Goal: Information Seeking & Learning: Learn about a topic

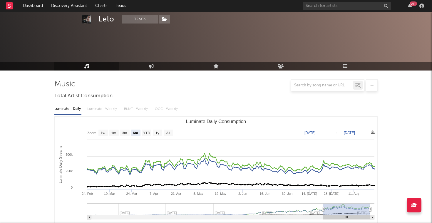
select select "6m"
select select "1w"
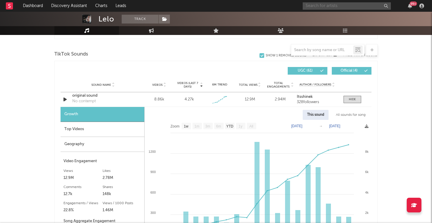
click at [352, 5] on input "text" at bounding box center [347, 5] width 88 height 7
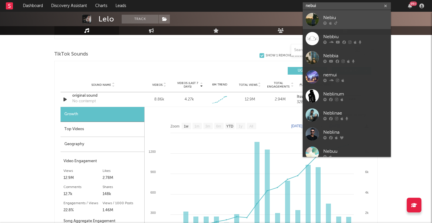
type input "nebui"
click at [362, 19] on div "Nebiu" at bounding box center [355, 17] width 65 height 7
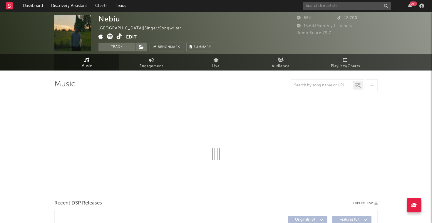
select select "1w"
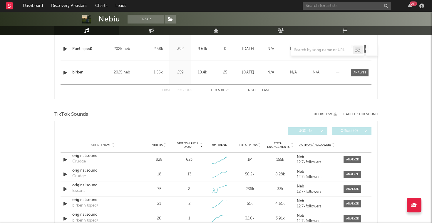
scroll to position [329, 0]
